Goal: Information Seeking & Learning: Compare options

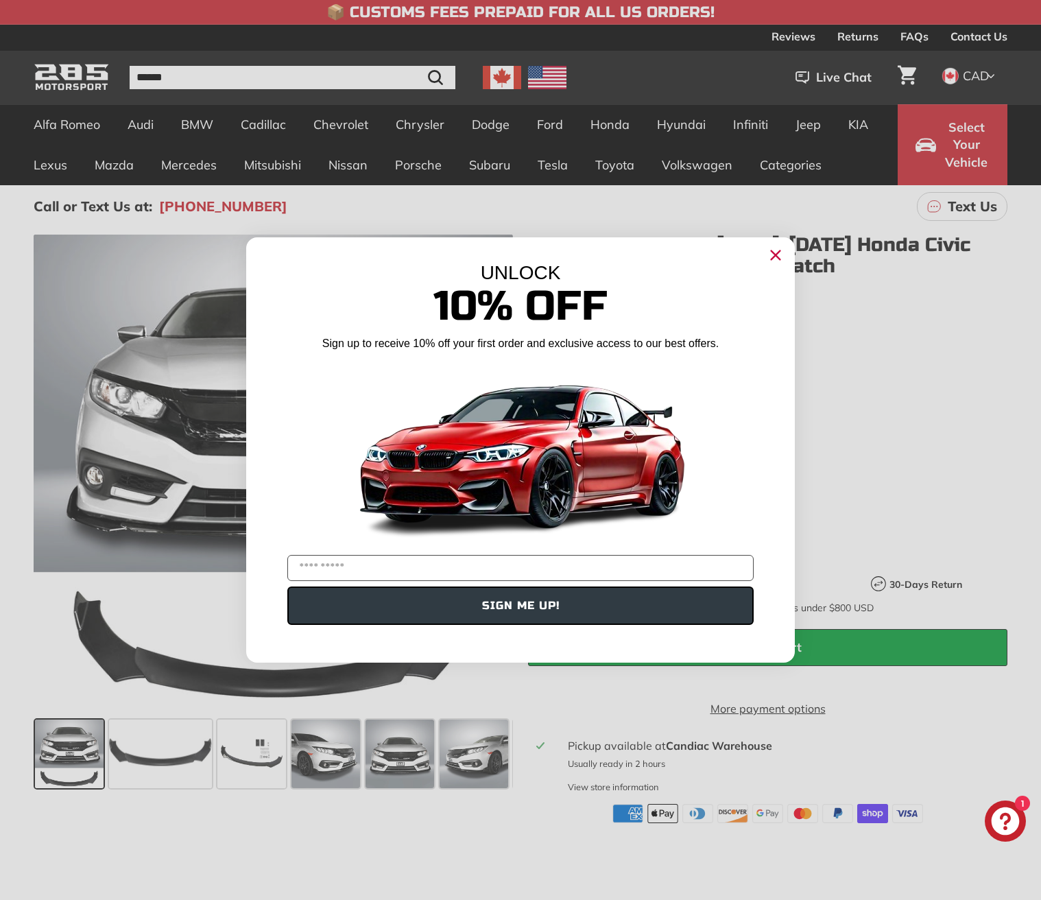
click at [776, 257] on circle "Close dialog" at bounding box center [775, 255] width 21 height 21
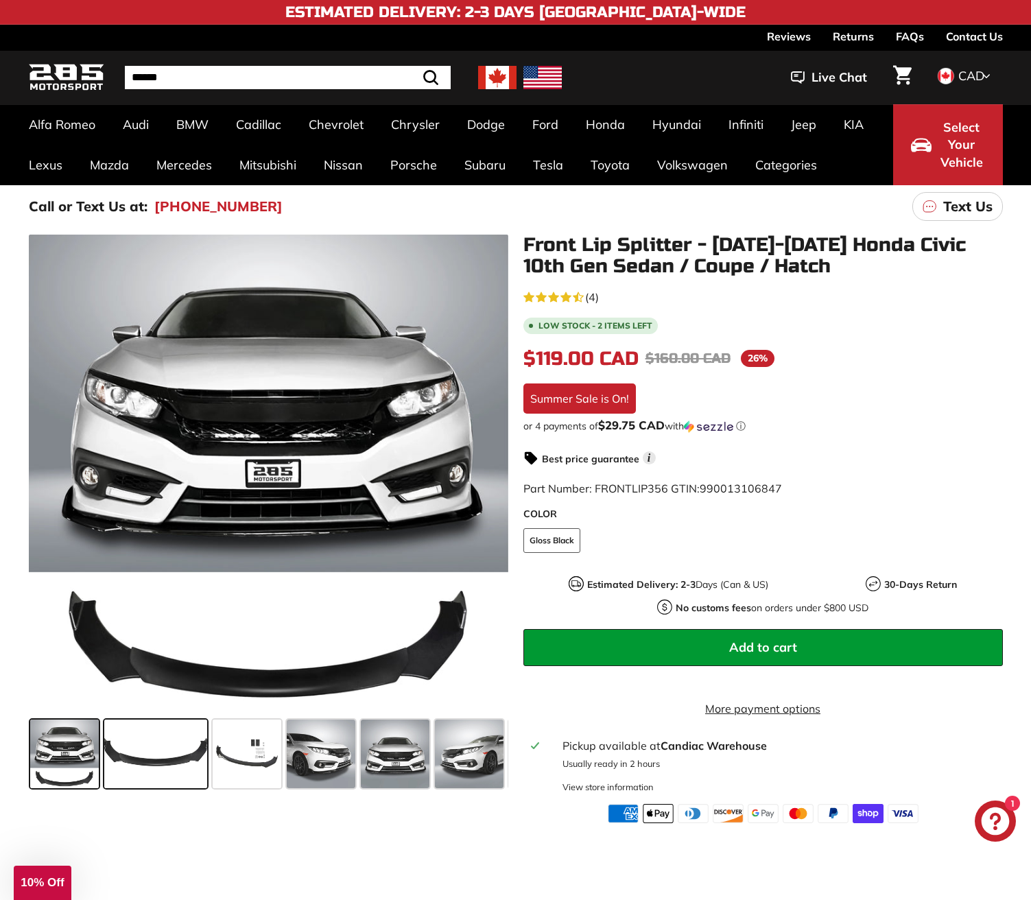
click at [158, 753] on span at bounding box center [155, 753] width 103 height 69
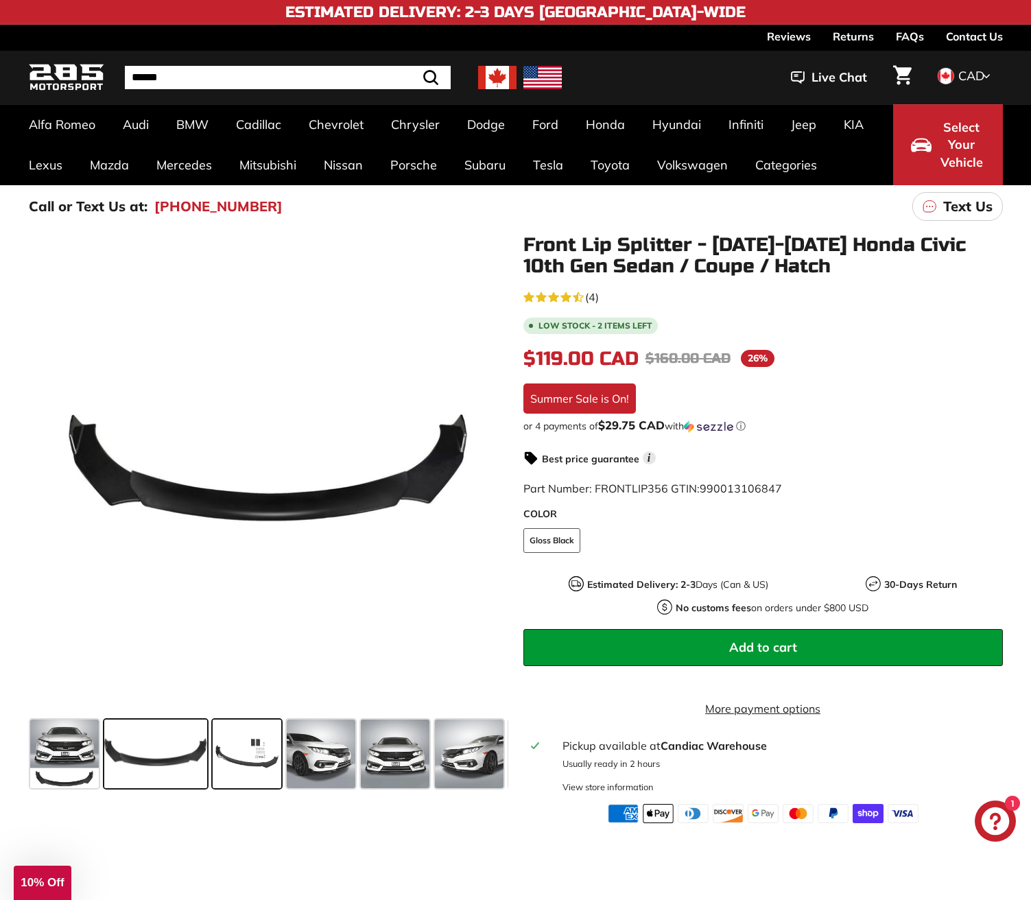
click at [247, 759] on span at bounding box center [247, 753] width 69 height 69
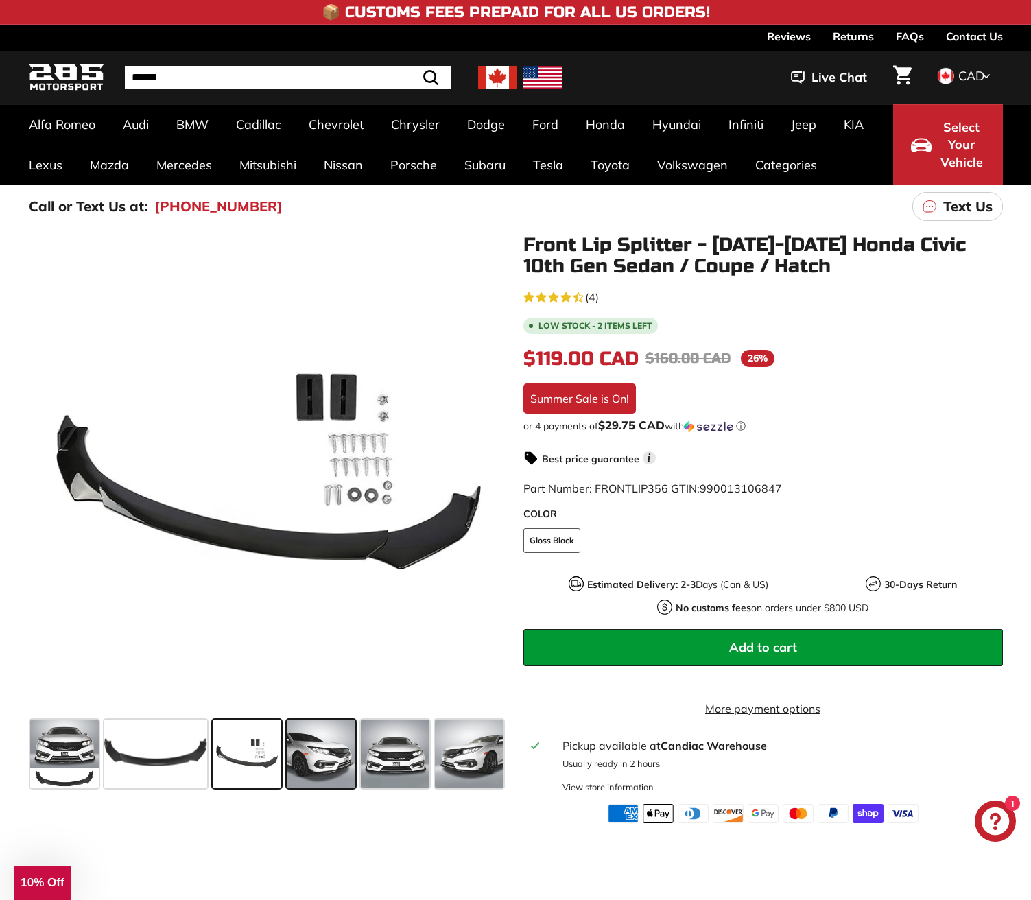
click at [321, 765] on span at bounding box center [321, 753] width 69 height 69
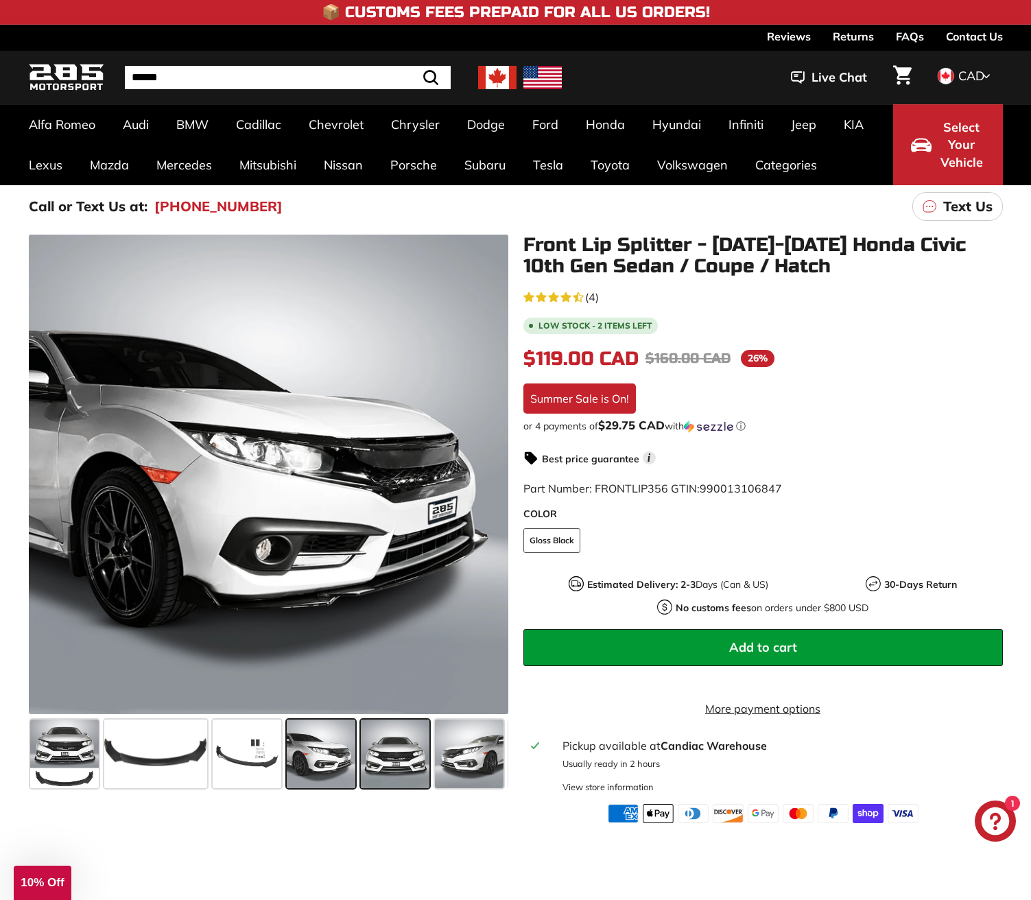
click at [388, 765] on span at bounding box center [395, 753] width 69 height 69
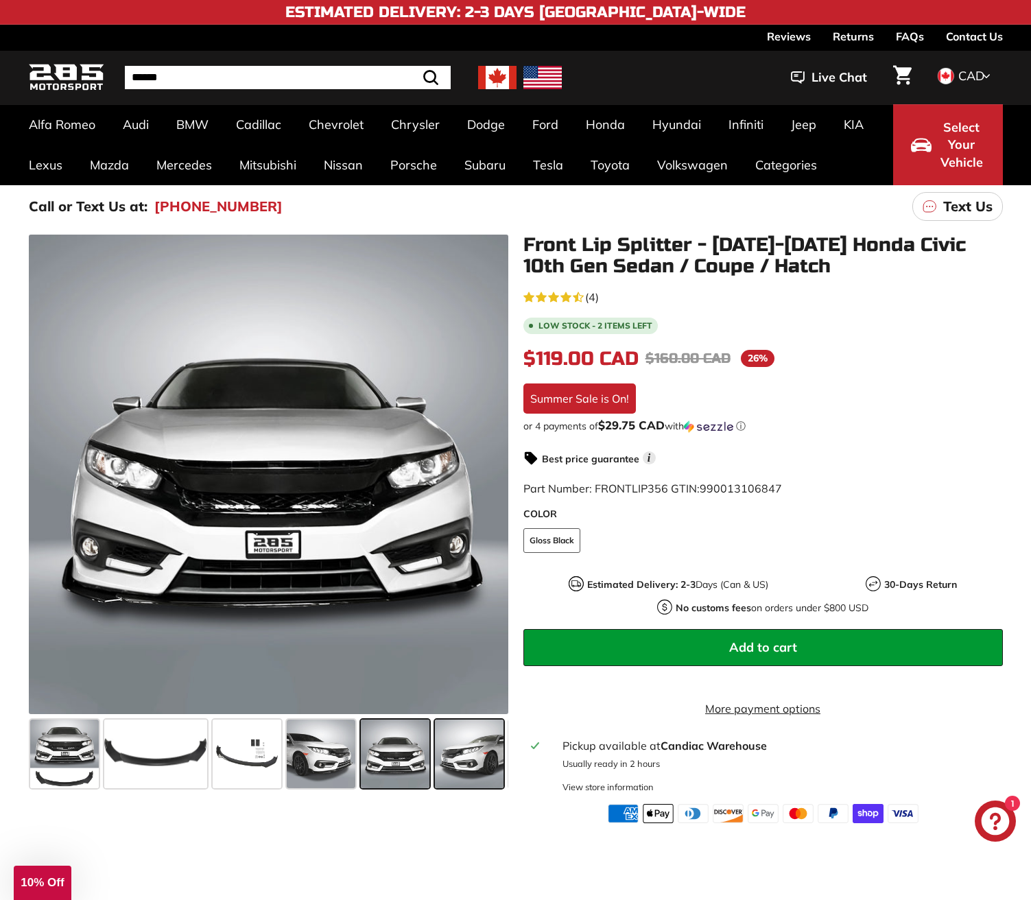
click at [477, 763] on span at bounding box center [469, 753] width 69 height 69
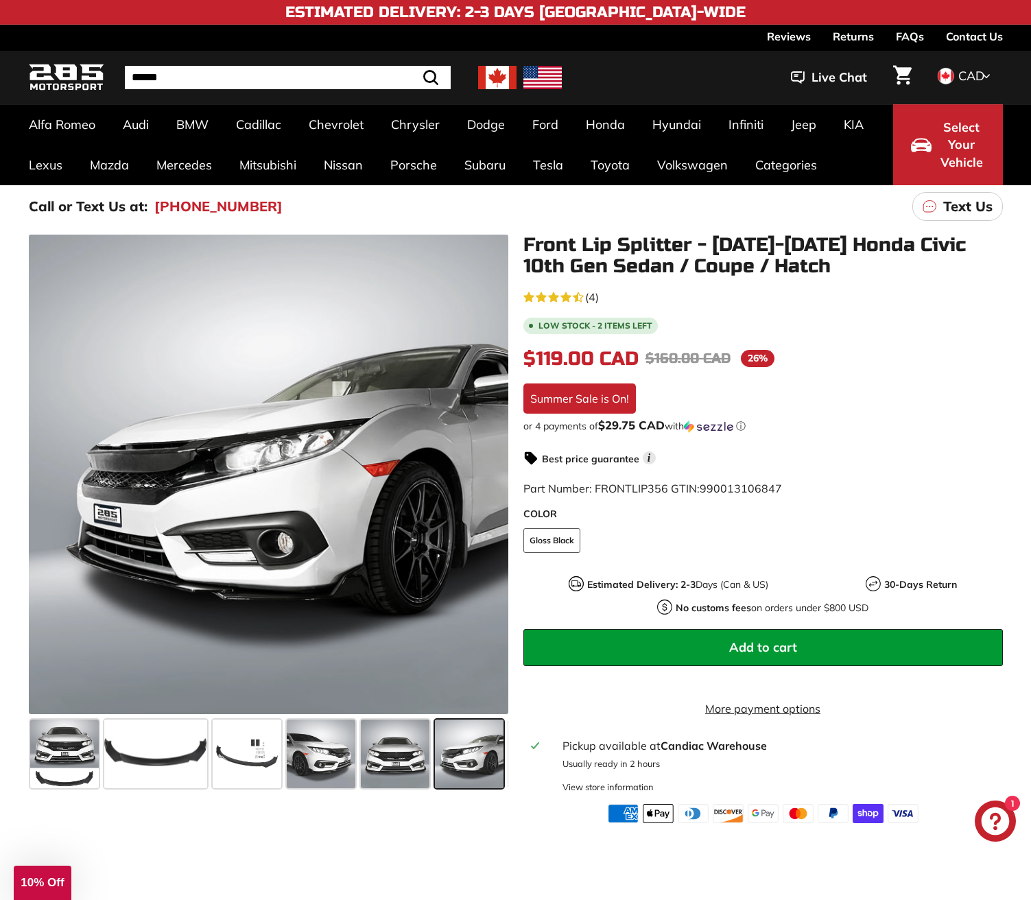
scroll to position [0, 72]
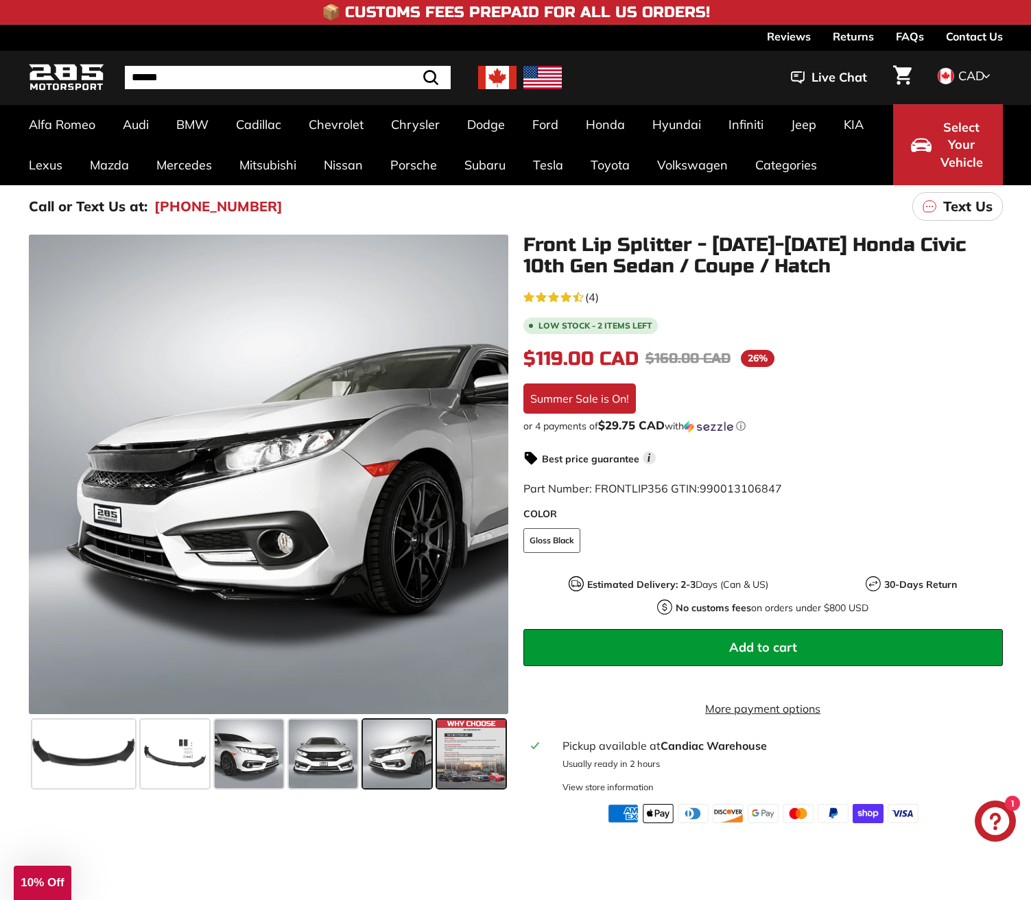
click at [460, 748] on span at bounding box center [471, 753] width 69 height 69
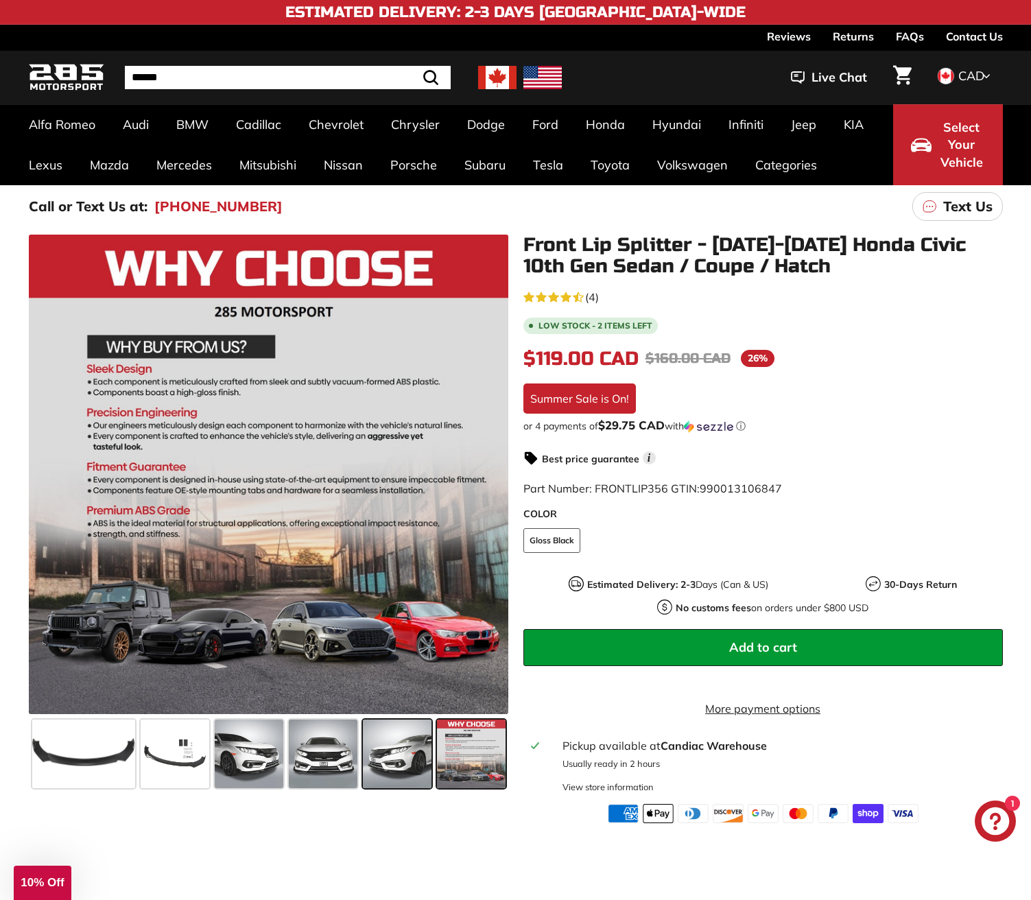
click at [405, 740] on span at bounding box center [397, 753] width 69 height 69
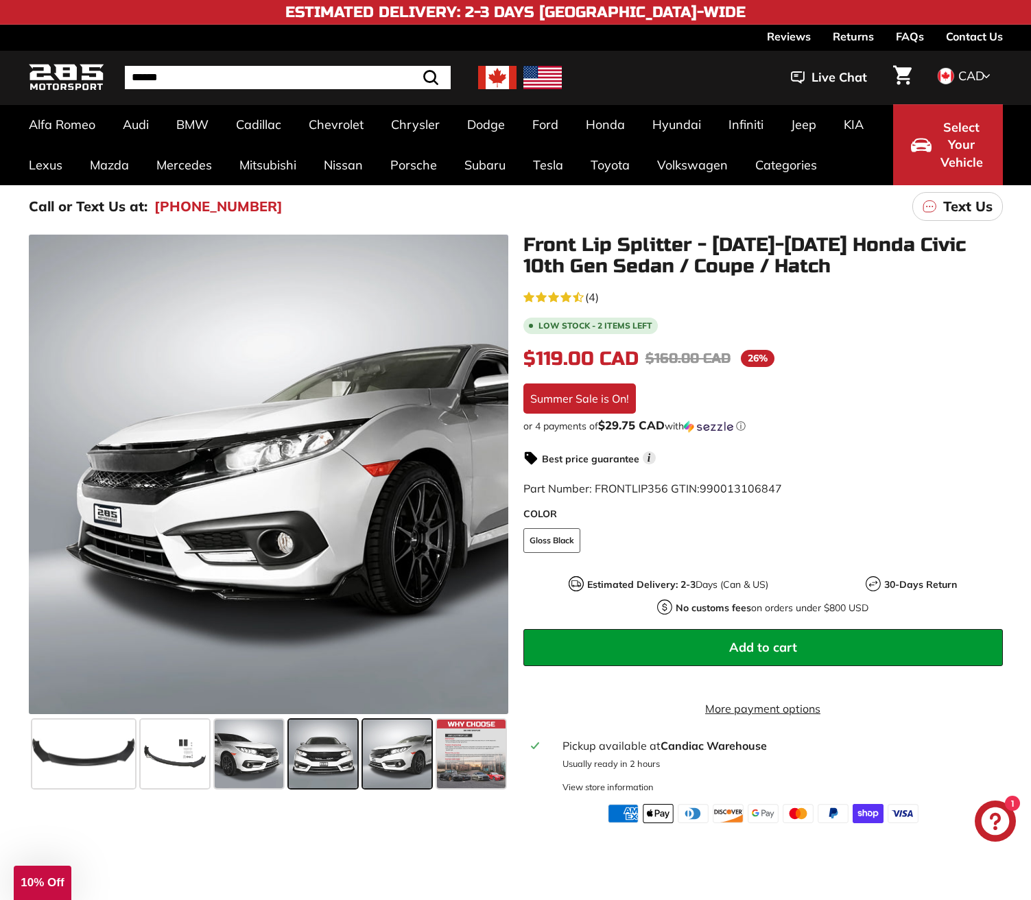
click at [326, 744] on span at bounding box center [323, 753] width 69 height 69
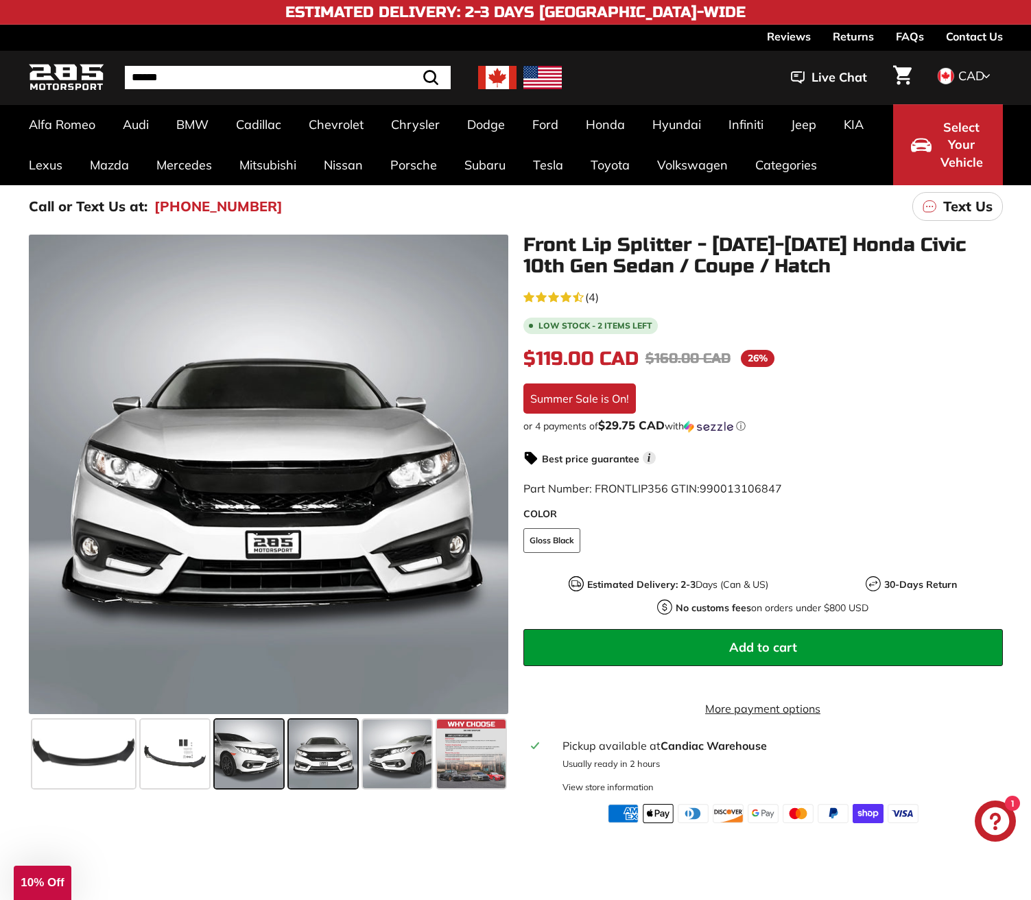
click at [254, 754] on span at bounding box center [249, 753] width 69 height 69
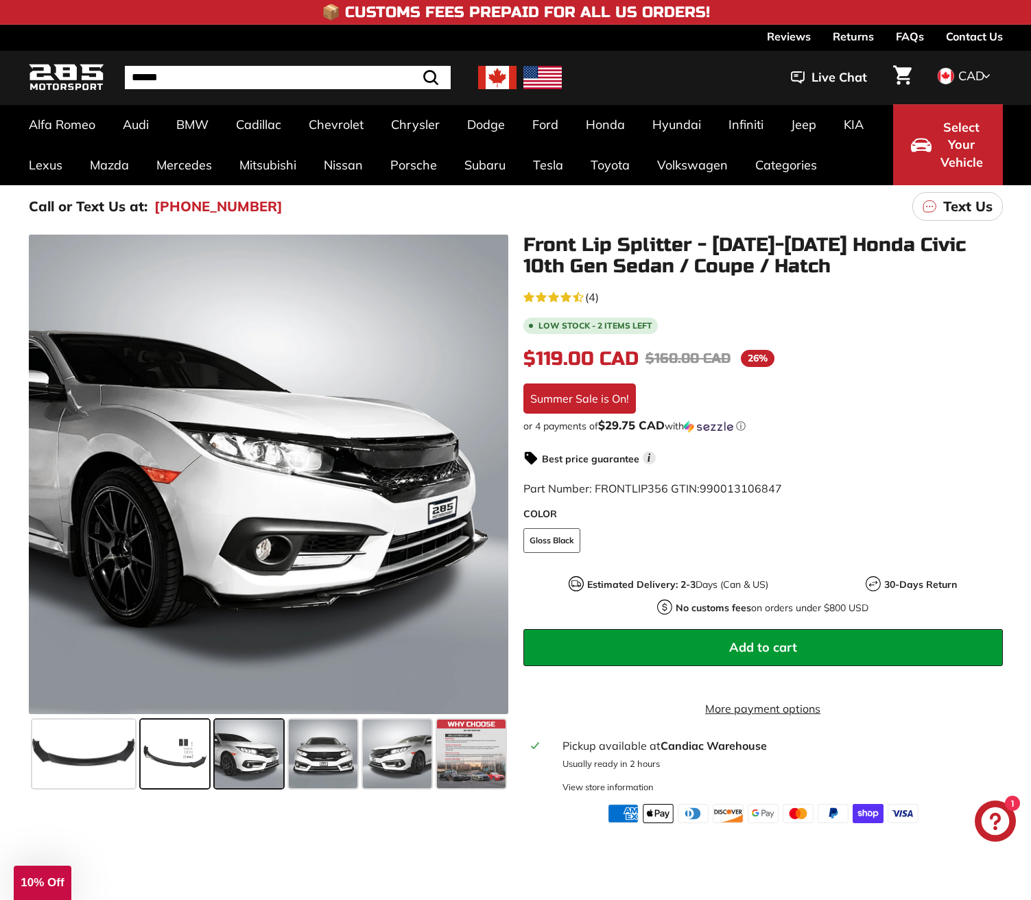
click at [190, 750] on span at bounding box center [175, 753] width 69 height 69
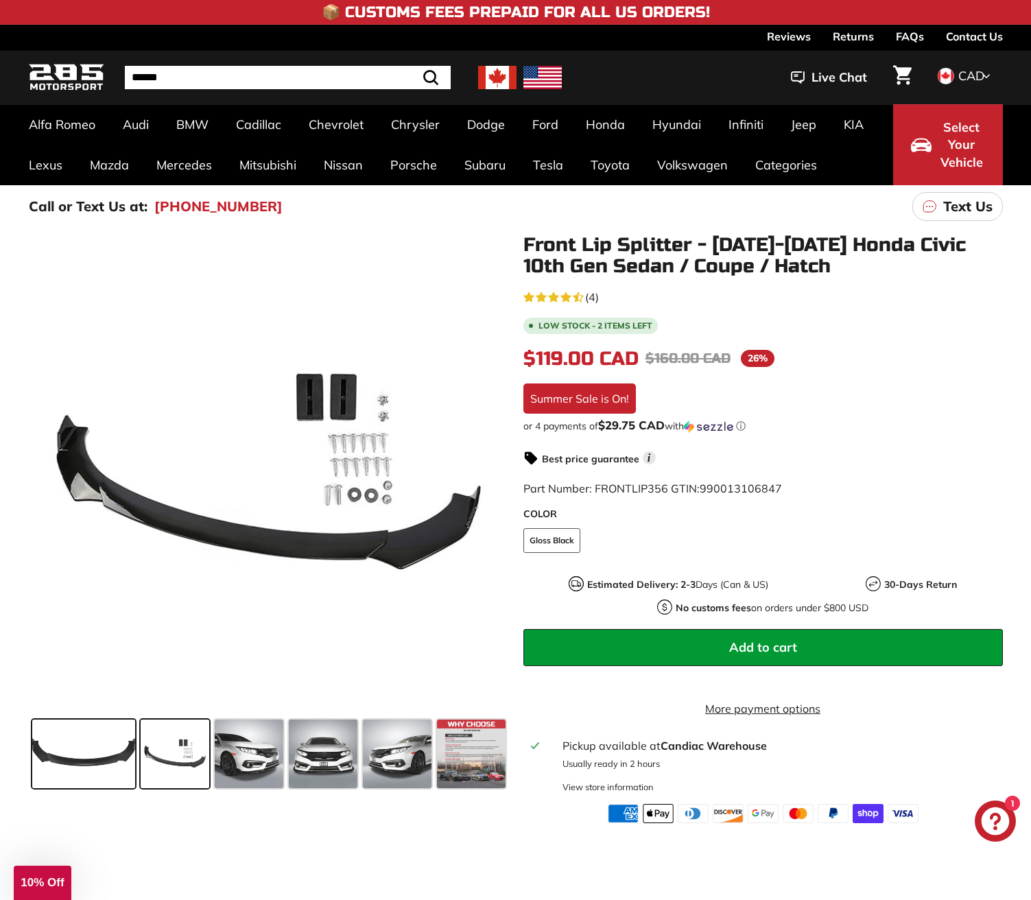
click at [110, 739] on span at bounding box center [83, 753] width 103 height 69
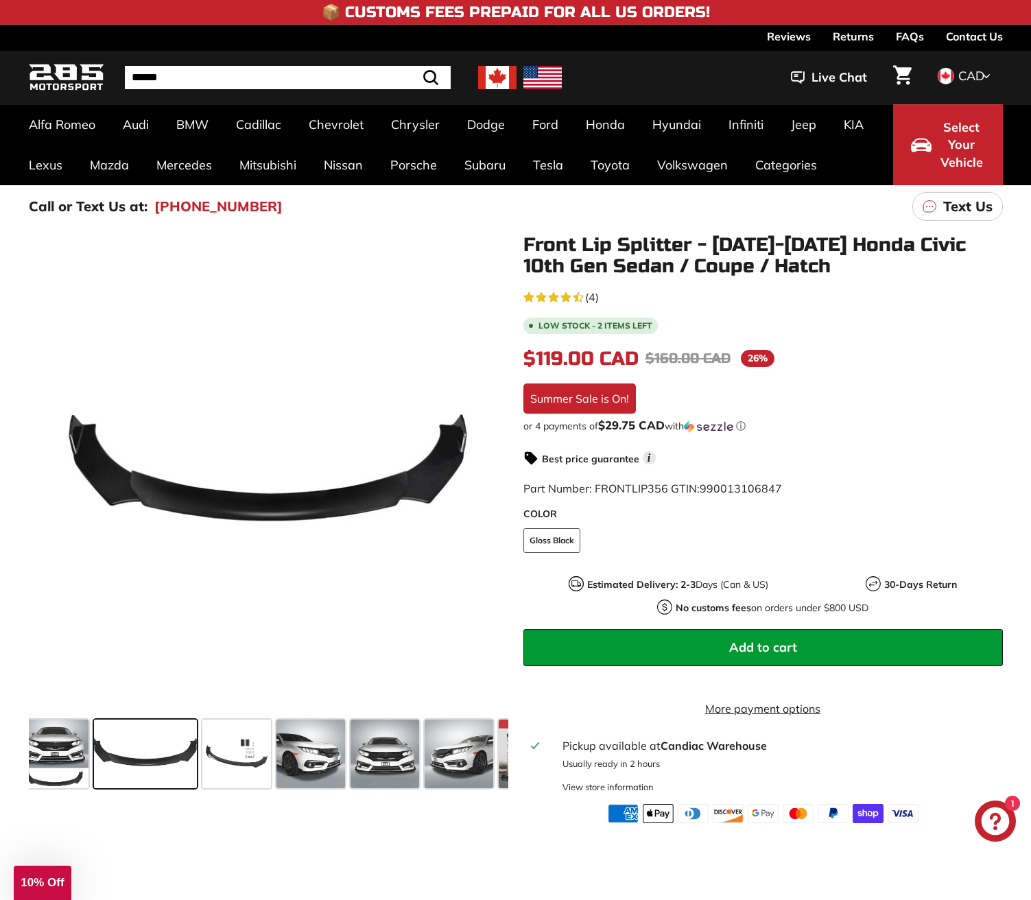
scroll to position [0, 0]
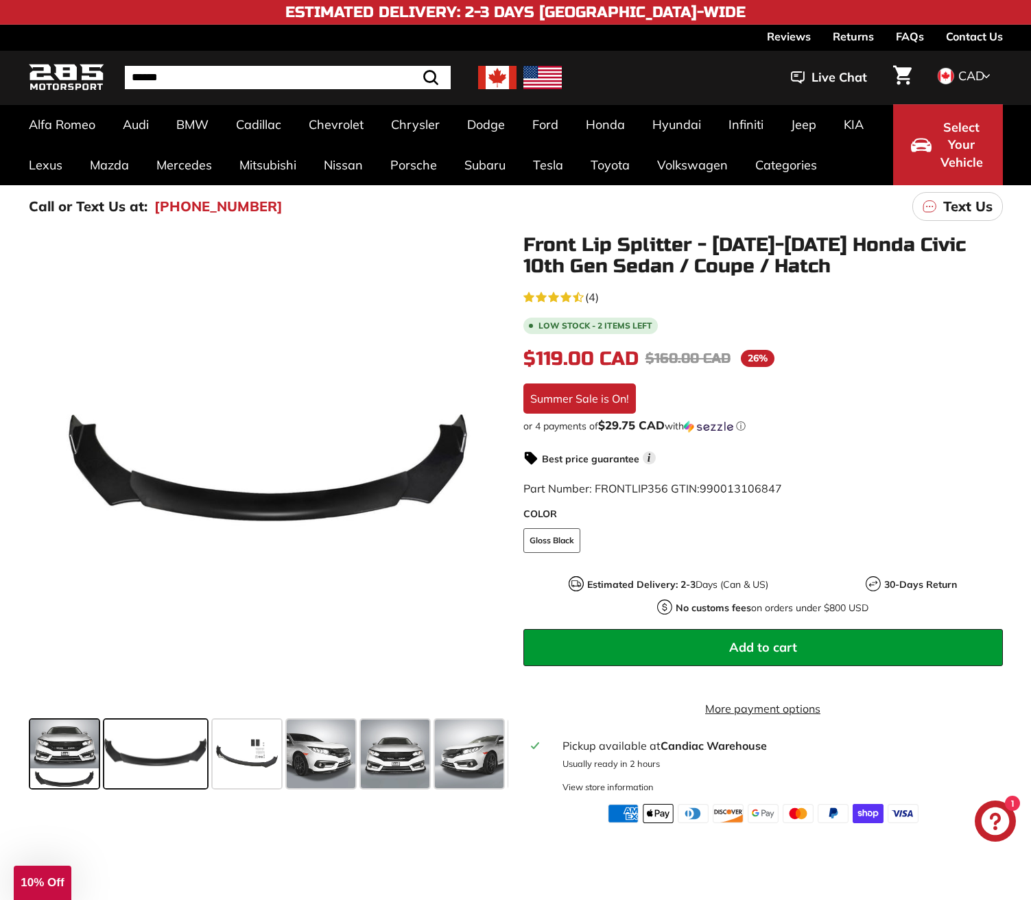
click at [77, 758] on span at bounding box center [64, 753] width 69 height 69
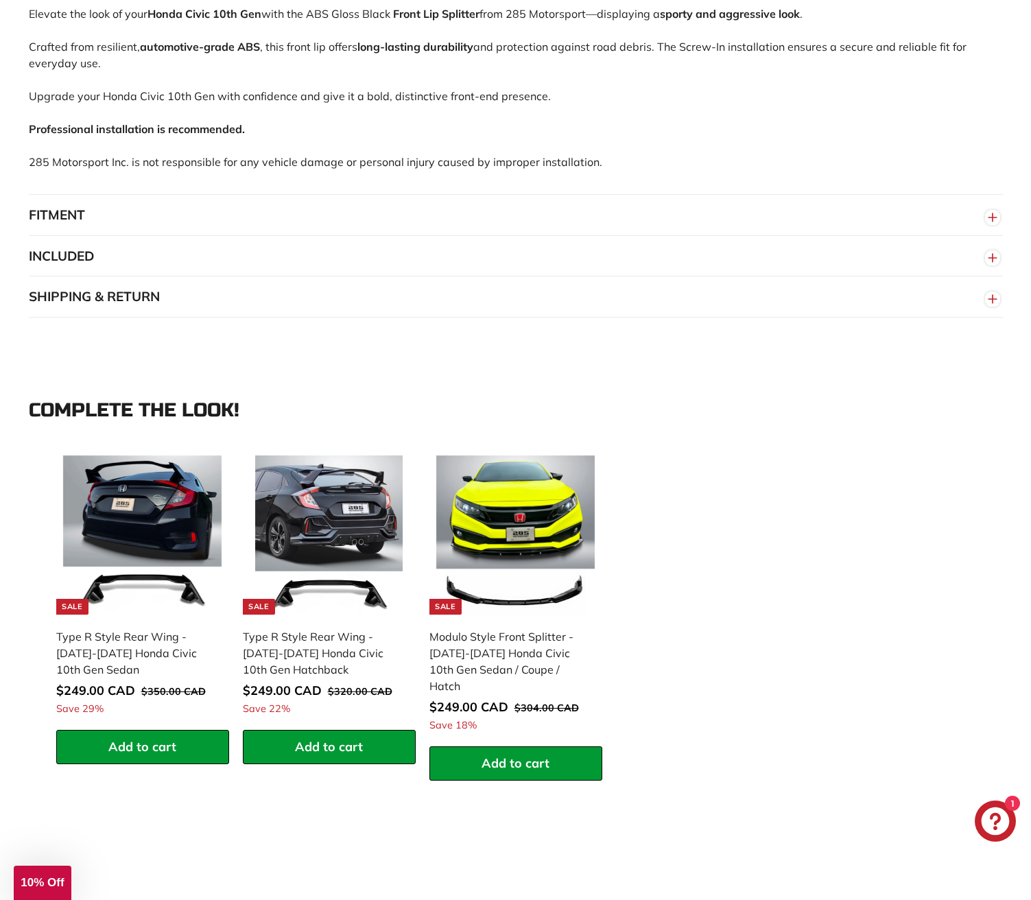
scroll to position [914, 0]
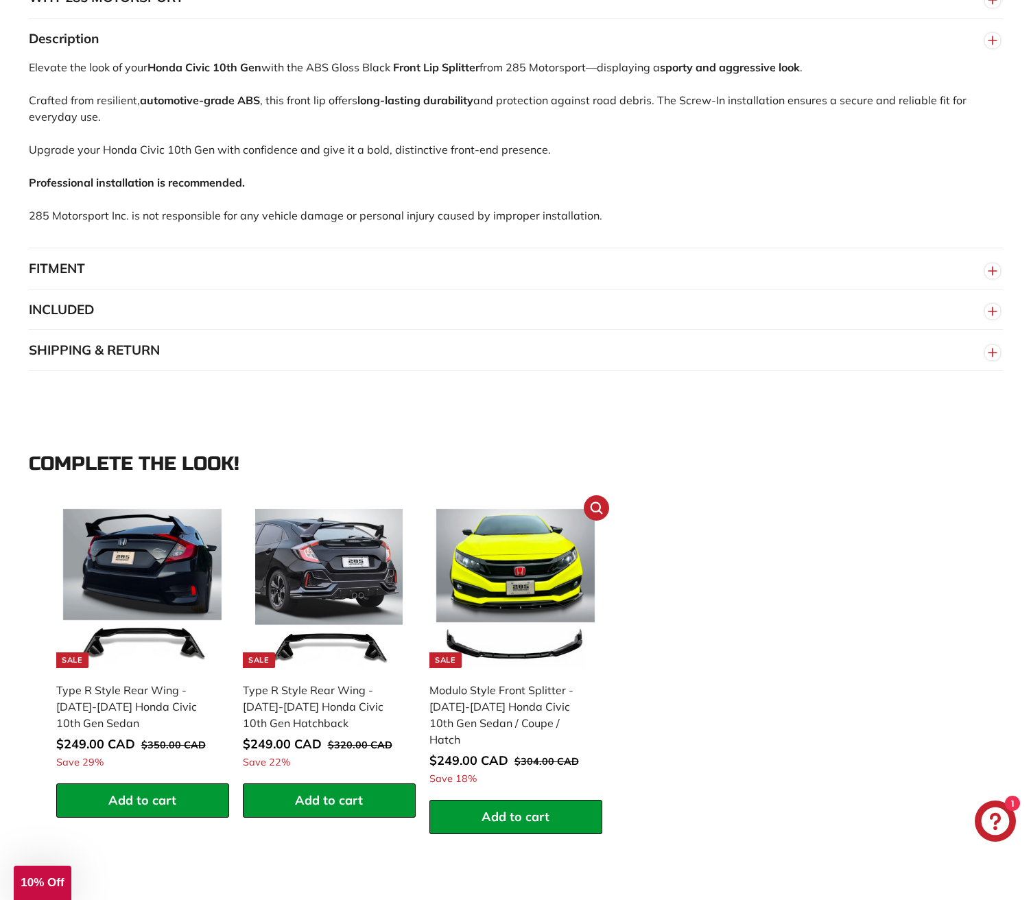
click at [508, 580] on img at bounding box center [515, 588] width 159 height 159
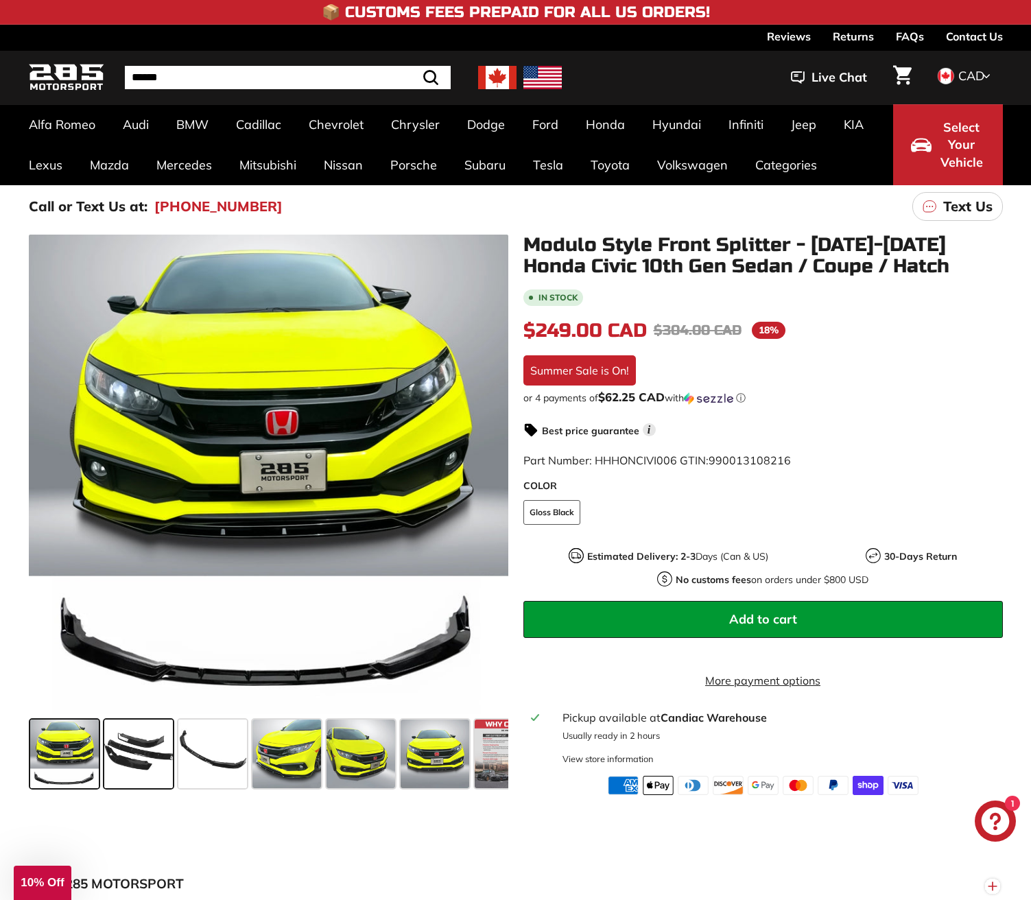
click at [145, 741] on span at bounding box center [138, 753] width 69 height 69
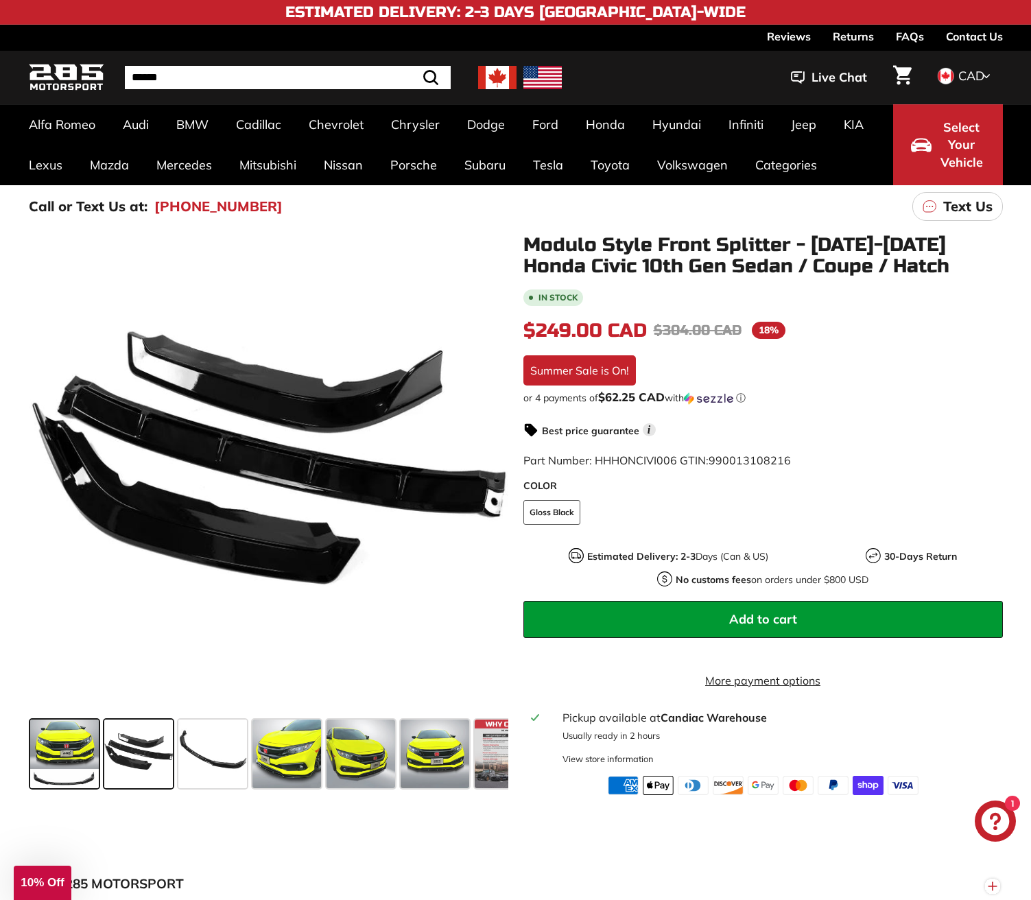
click at [60, 745] on span at bounding box center [64, 753] width 69 height 69
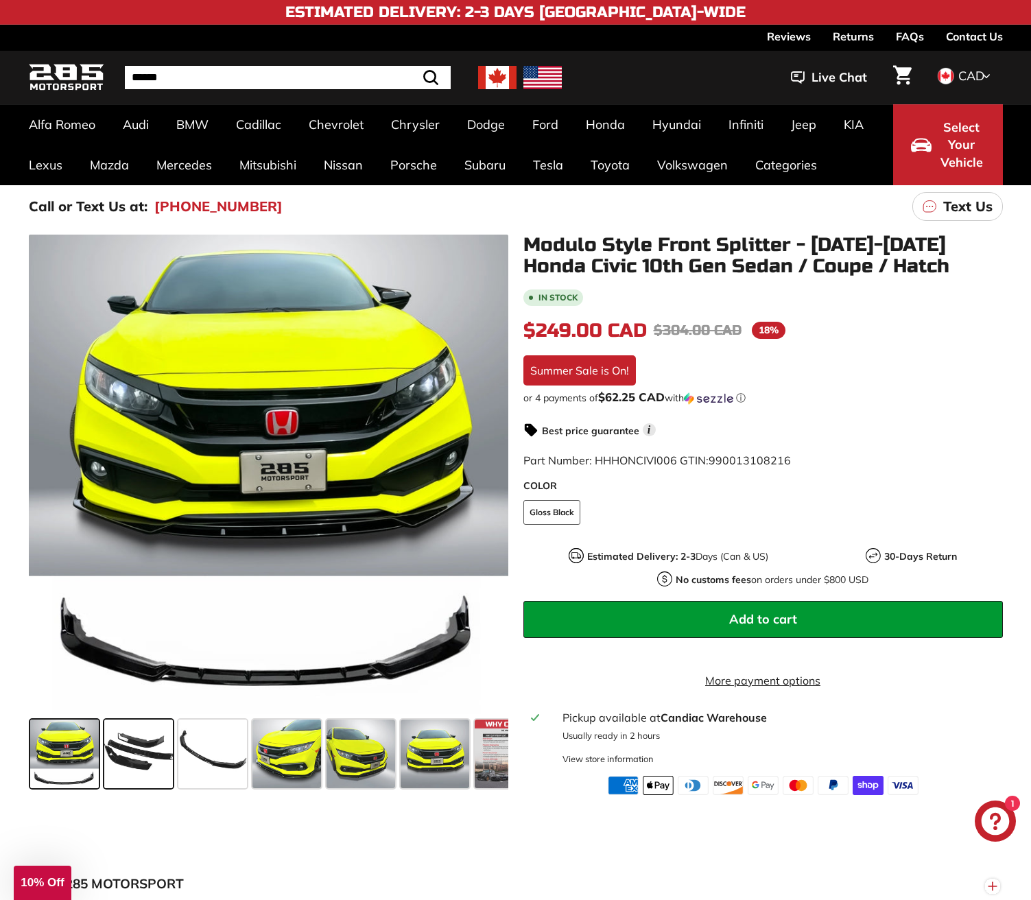
click at [138, 743] on span at bounding box center [138, 753] width 69 height 69
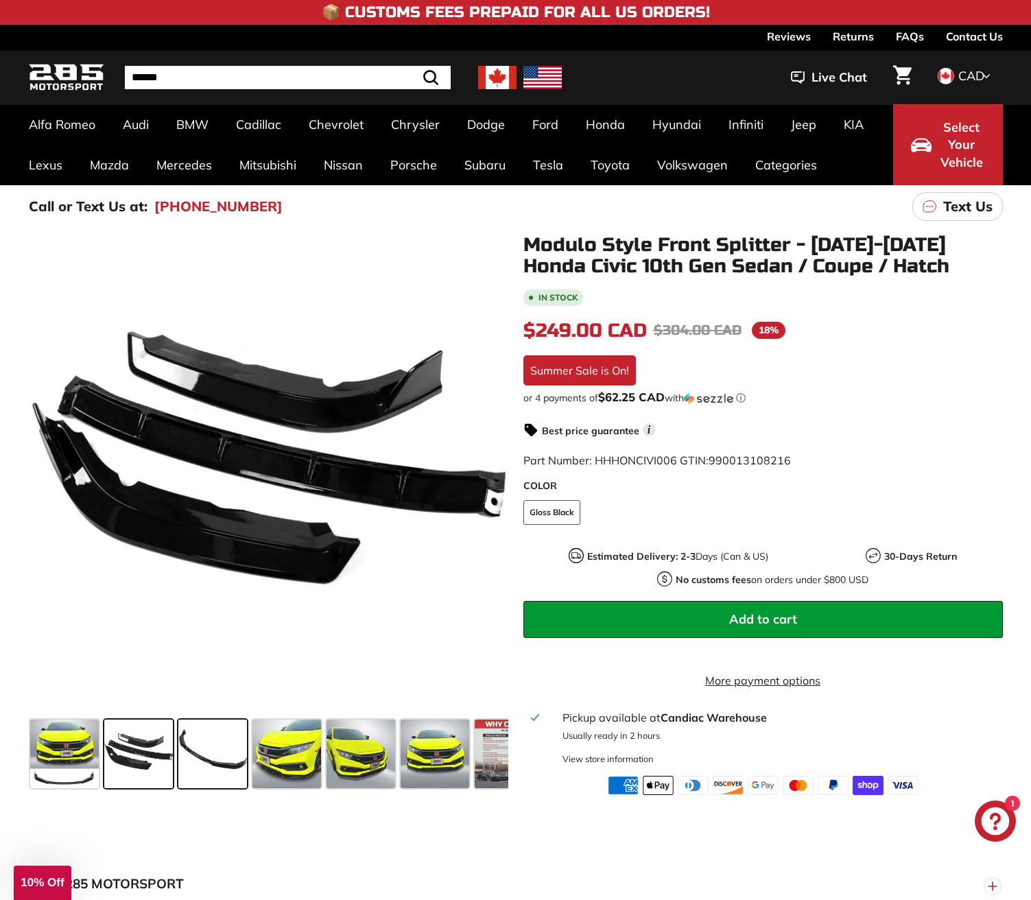
click at [202, 747] on span at bounding box center [212, 753] width 69 height 69
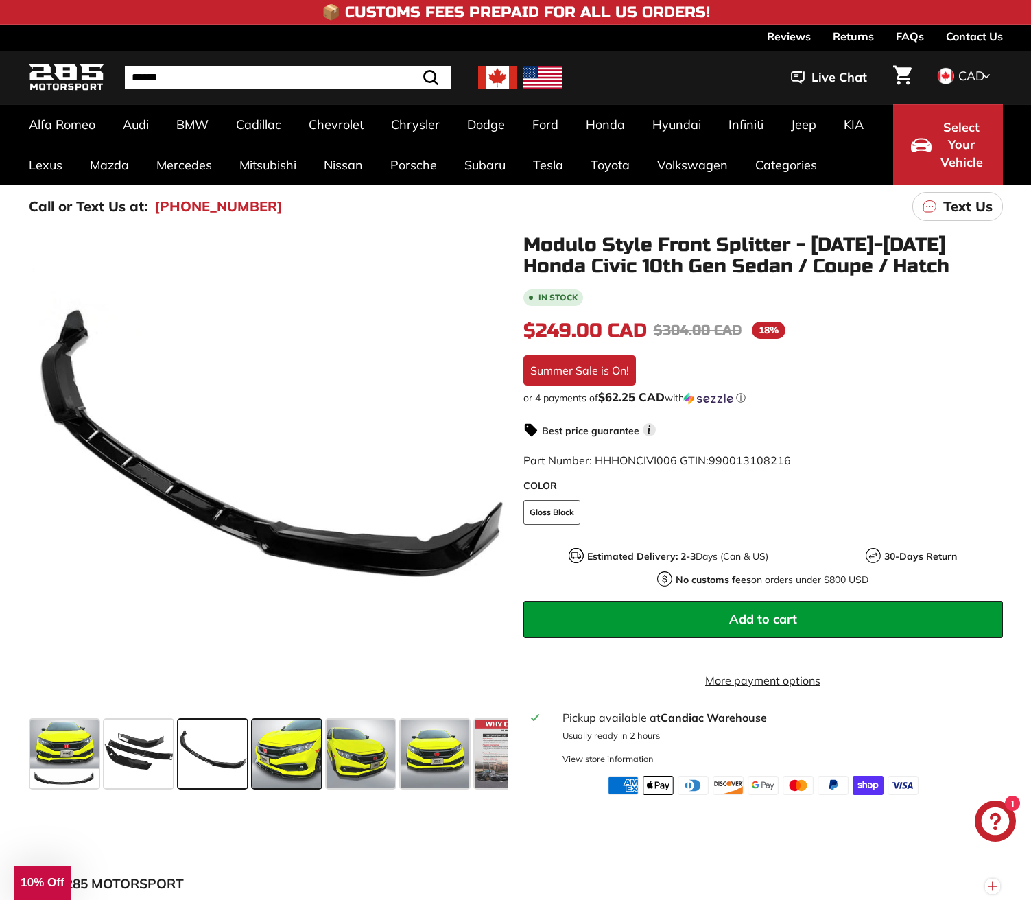
click at [288, 755] on span at bounding box center [286, 753] width 69 height 69
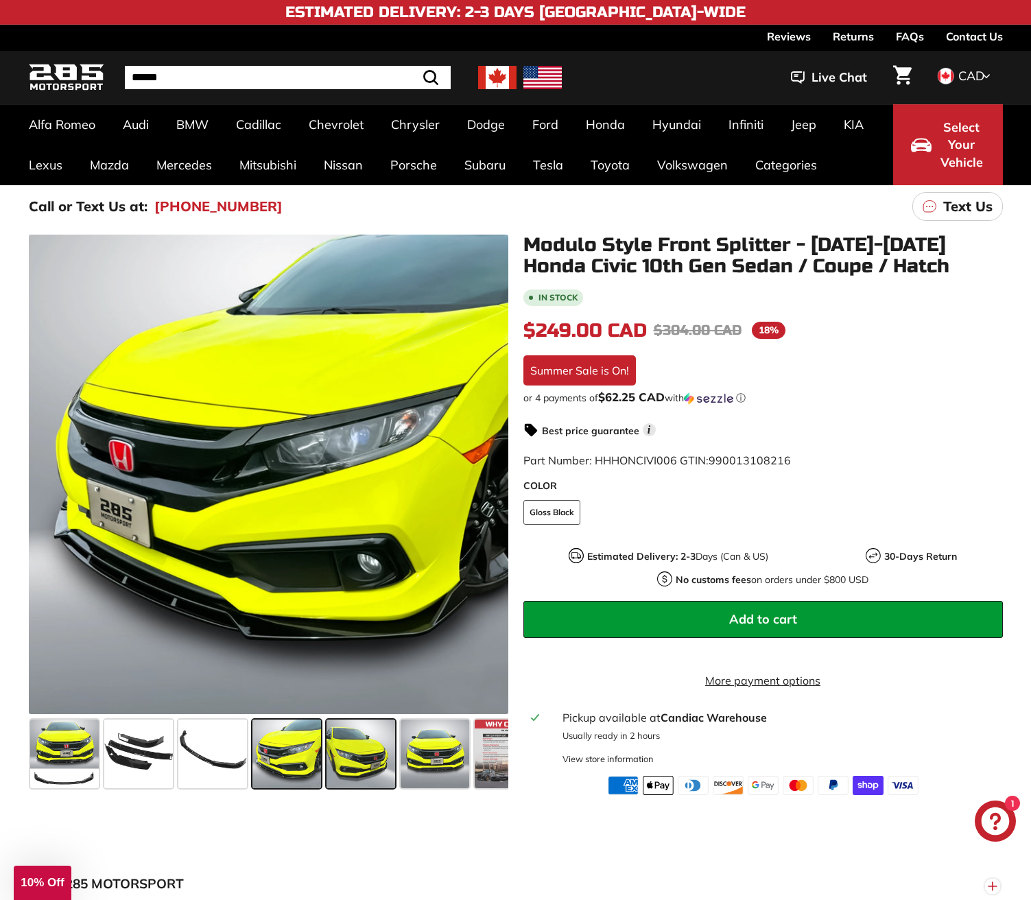
click at [356, 752] on span at bounding box center [360, 753] width 69 height 69
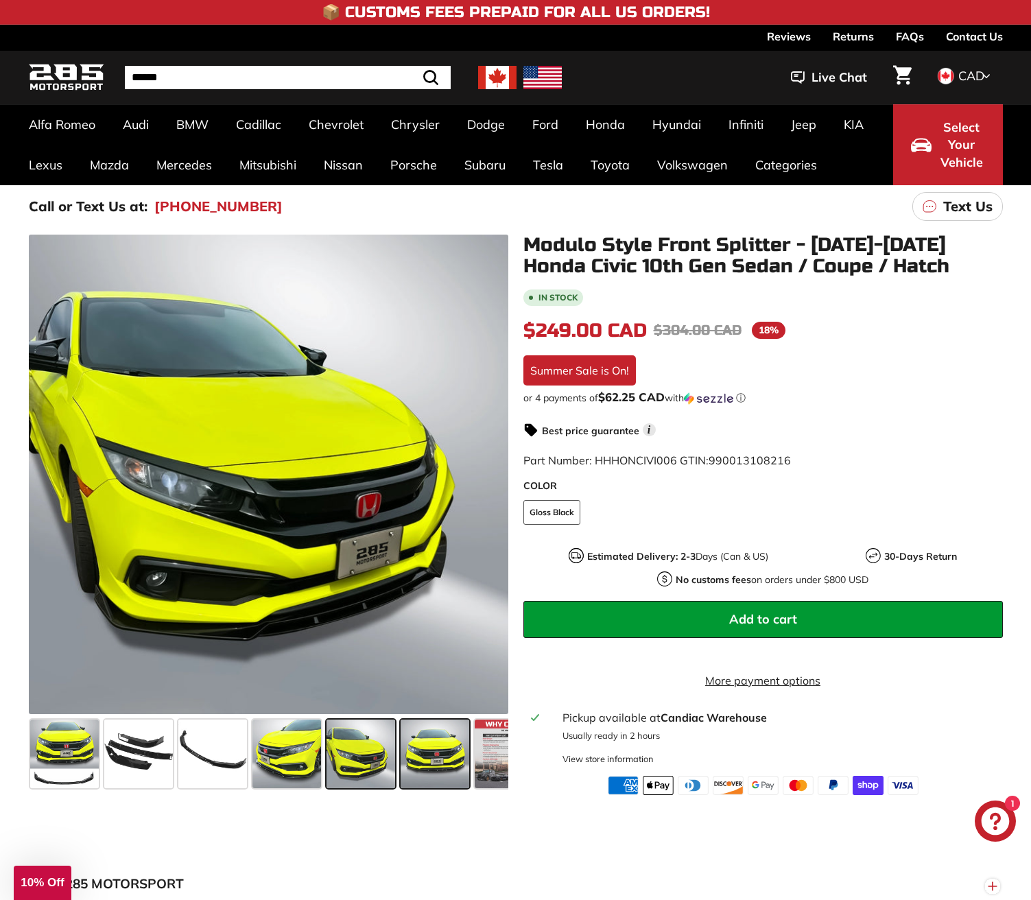
click at [438, 763] on span at bounding box center [435, 753] width 69 height 69
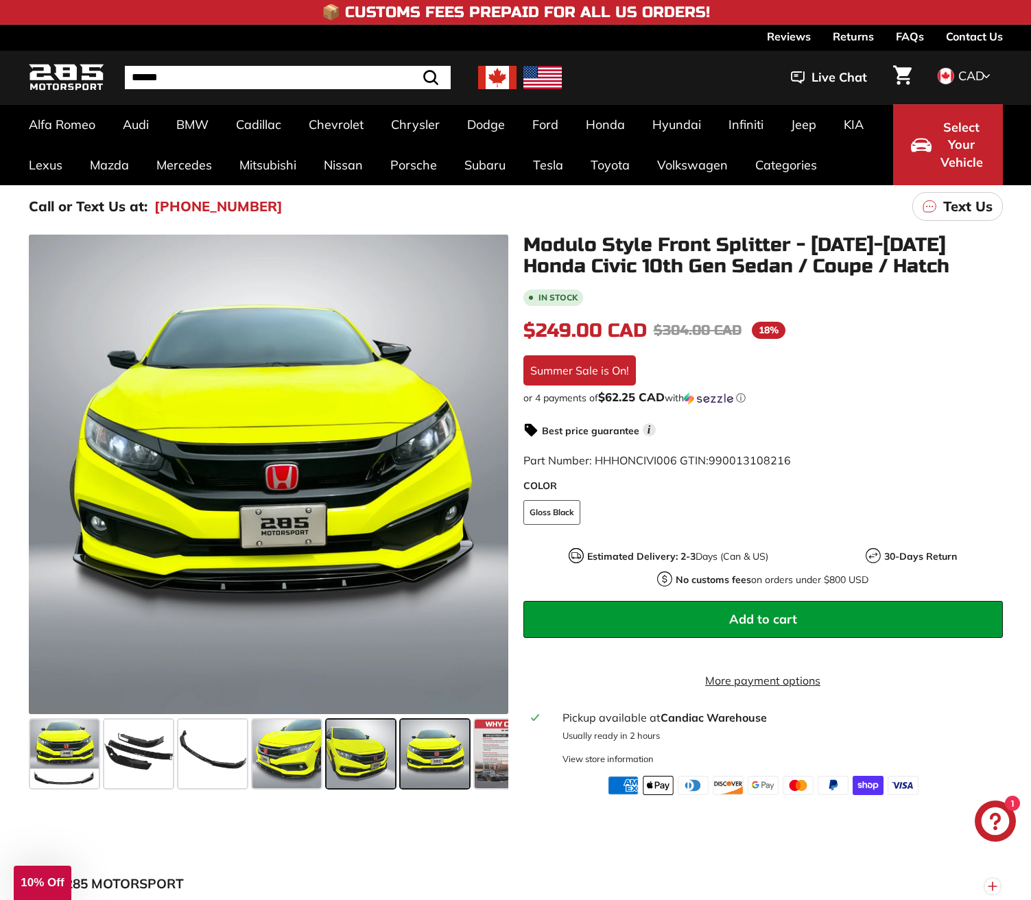
click at [353, 765] on span at bounding box center [360, 753] width 69 height 69
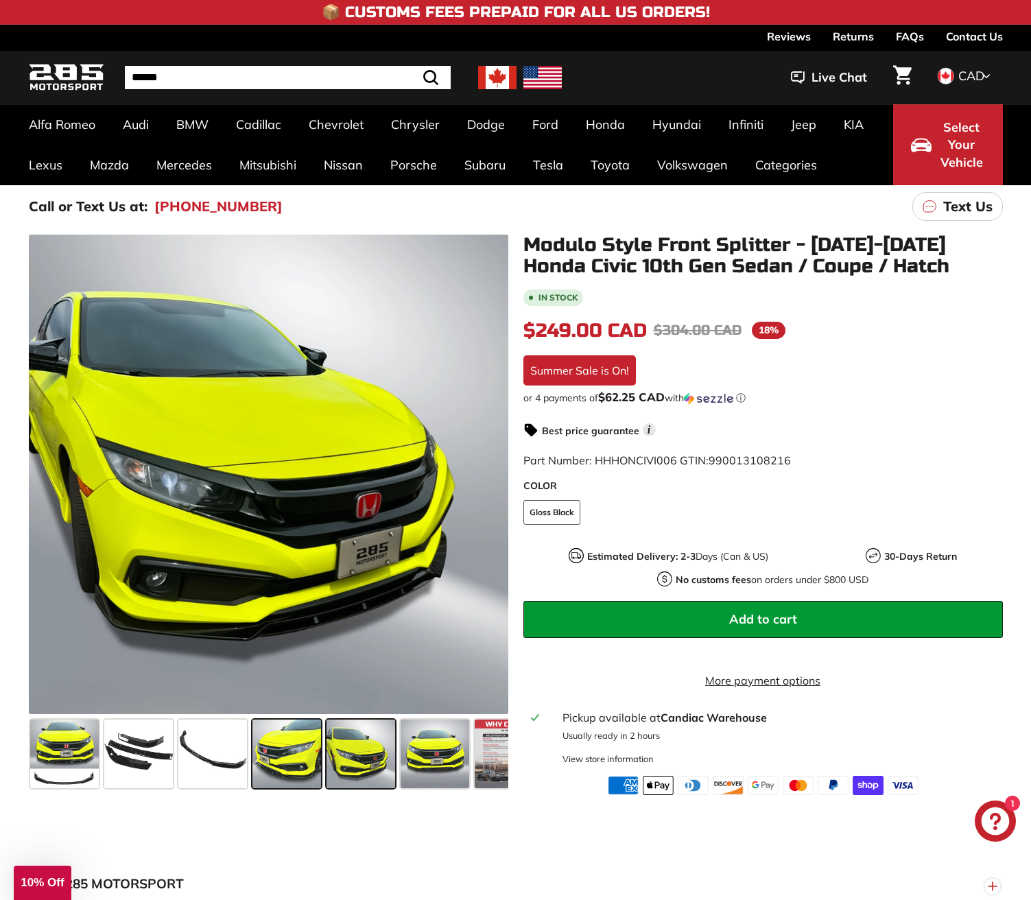
click at [288, 752] on span at bounding box center [286, 753] width 69 height 69
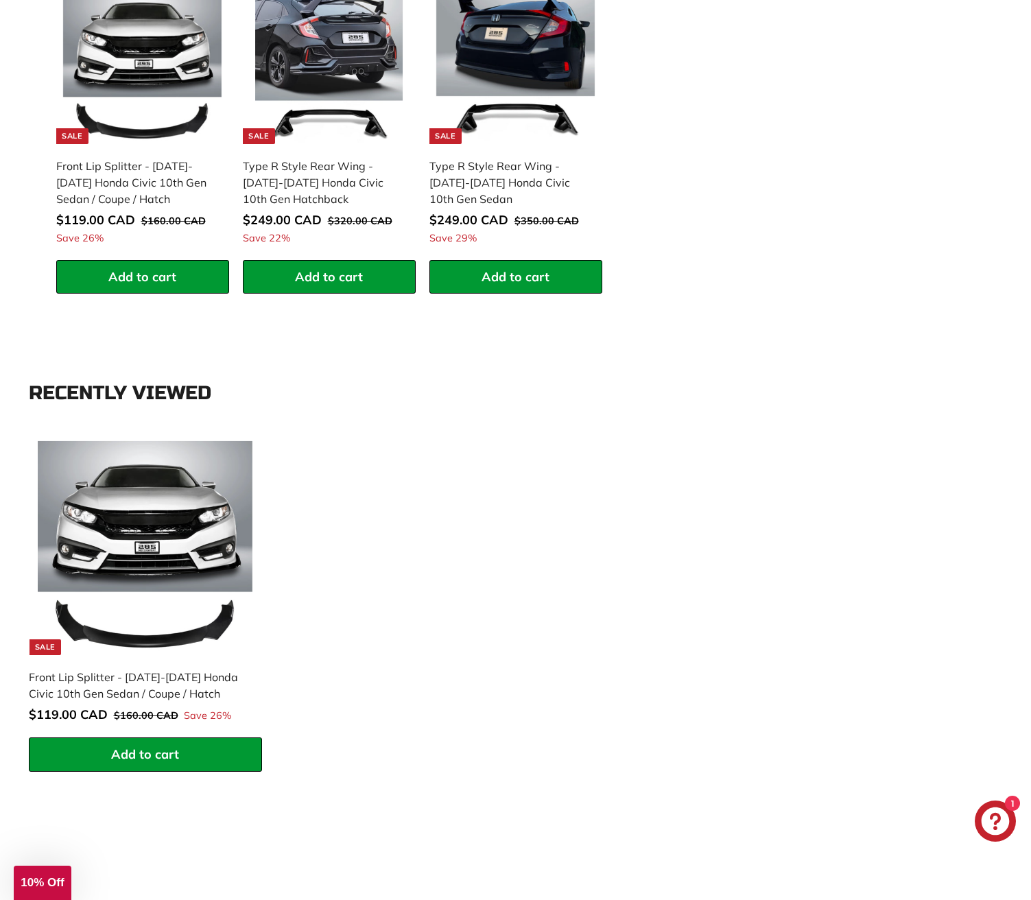
scroll to position [1372, 0]
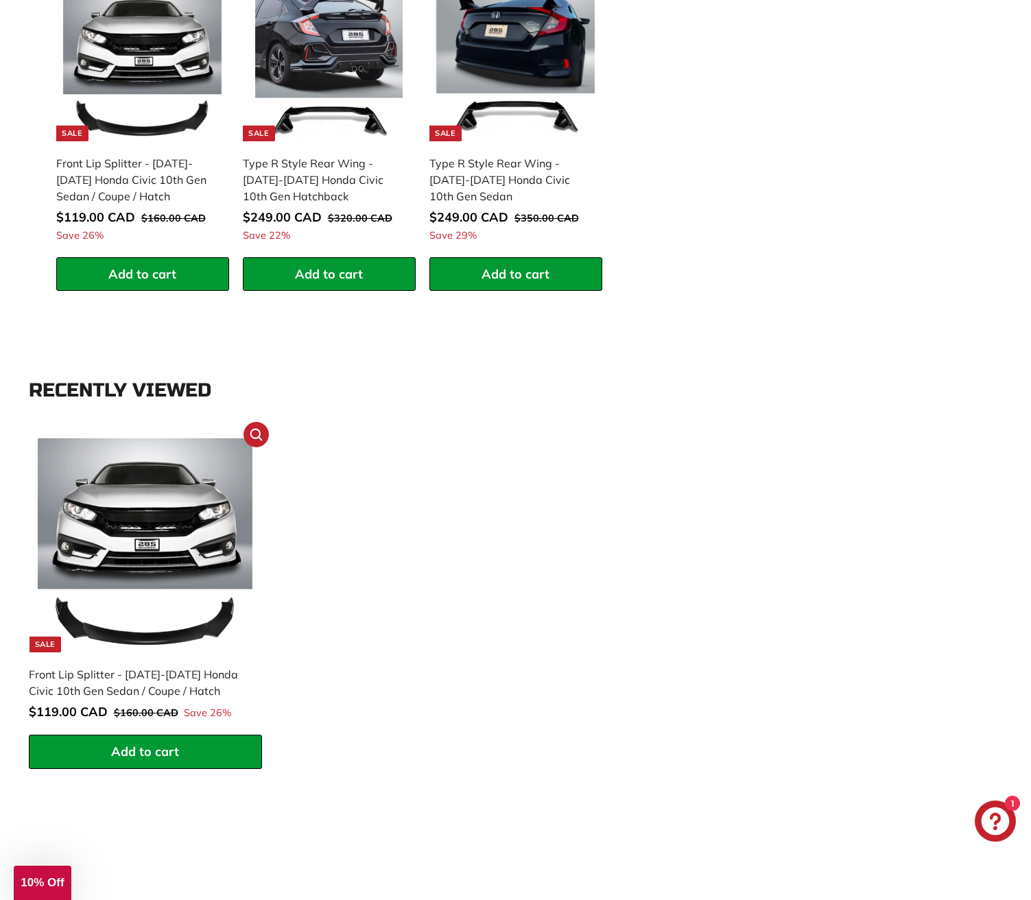
click at [182, 507] on img at bounding box center [145, 545] width 215 height 215
